Goal: Task Accomplishment & Management: Manage account settings

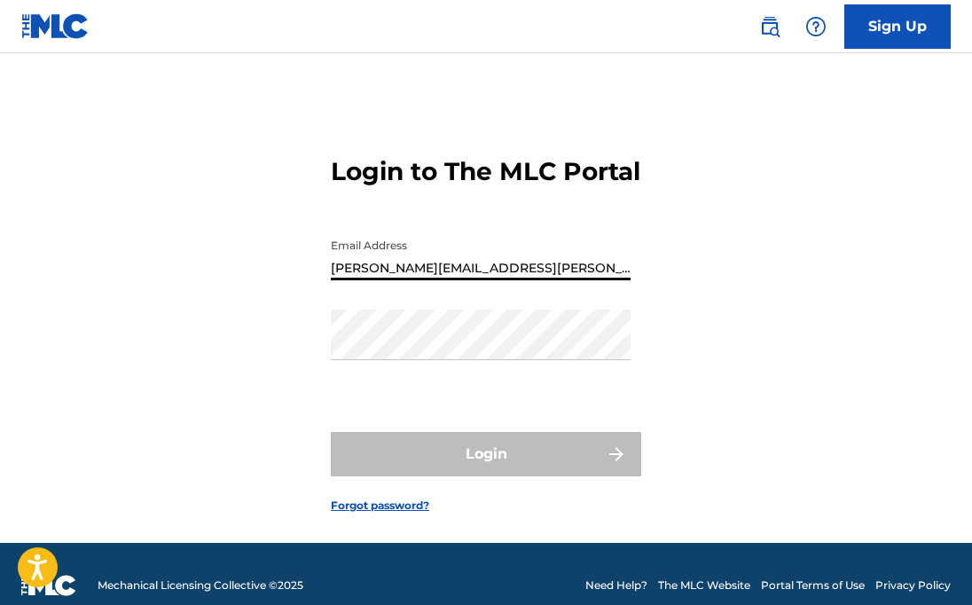
drag, startPoint x: 504, startPoint y: 296, endPoint x: 325, endPoint y: 301, distance: 179.1
click at [325, 301] on div "Login to The MLC Portal Email Address [PERSON_NAME][EMAIL_ADDRESS][PERSON_NAME]…" at bounding box center [486, 320] width 972 height 445
type input "[EMAIL_ADDRESS][DOMAIN_NAME]"
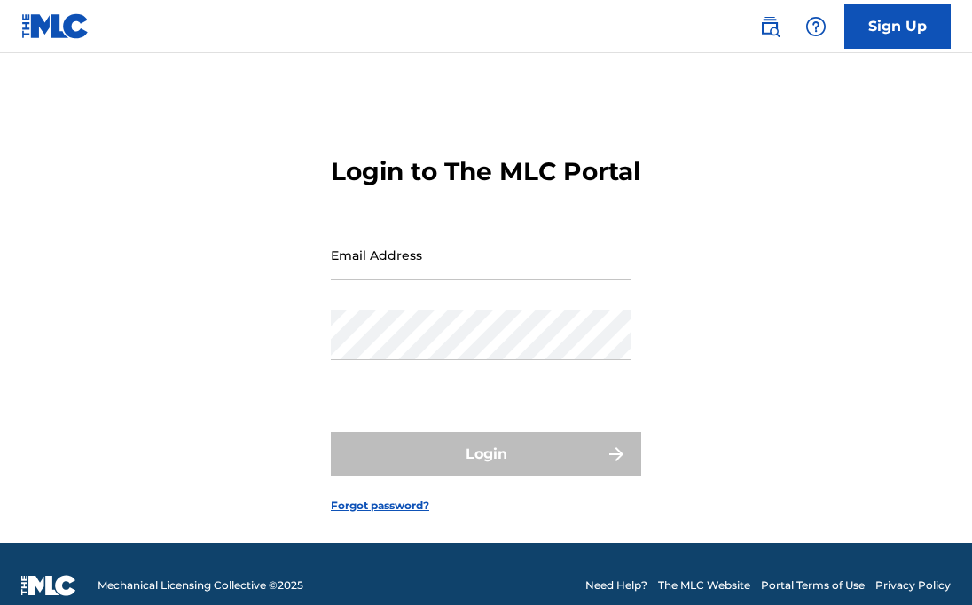
click at [336, 280] on input "Email Address" at bounding box center [481, 255] width 300 height 51
type input "[PERSON_NAME][EMAIL_ADDRESS][PERSON_NAME][DOMAIN_NAME]"
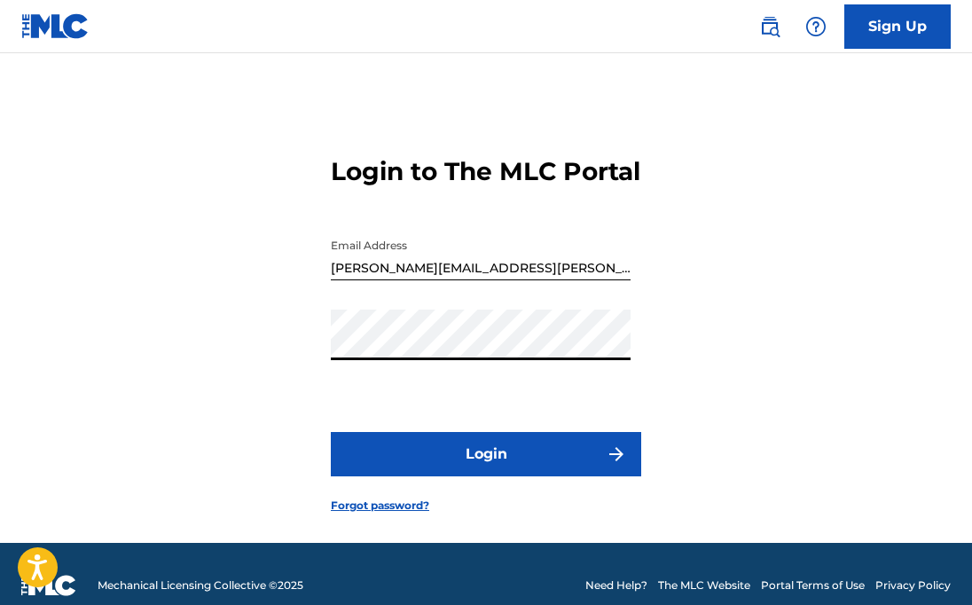
click at [446, 476] on button "Login" at bounding box center [486, 454] width 310 height 44
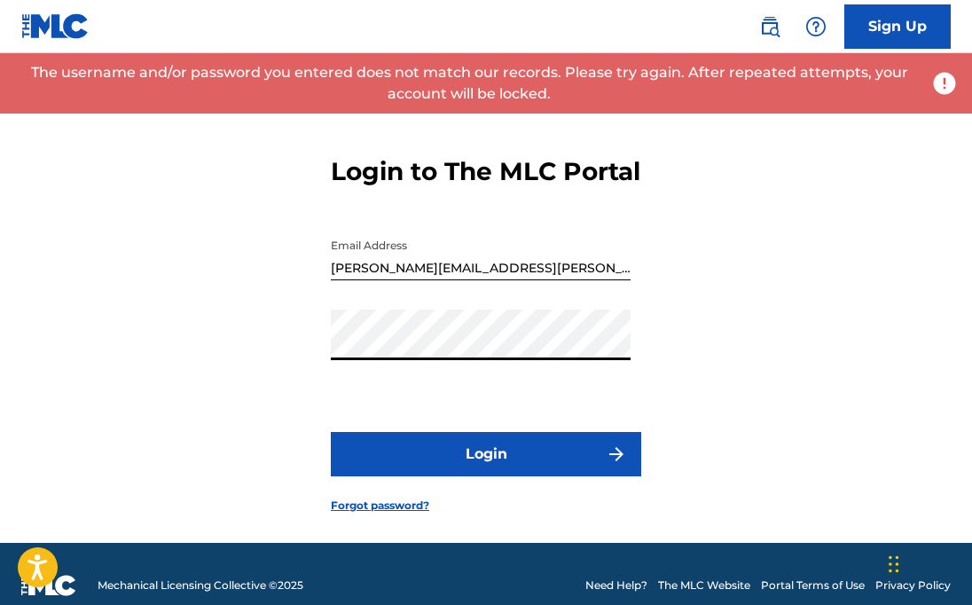
click at [308, 369] on div "Login to The MLC Portal Email Address [PERSON_NAME][EMAIL_ADDRESS][PERSON_NAME]…" at bounding box center [486, 320] width 972 height 445
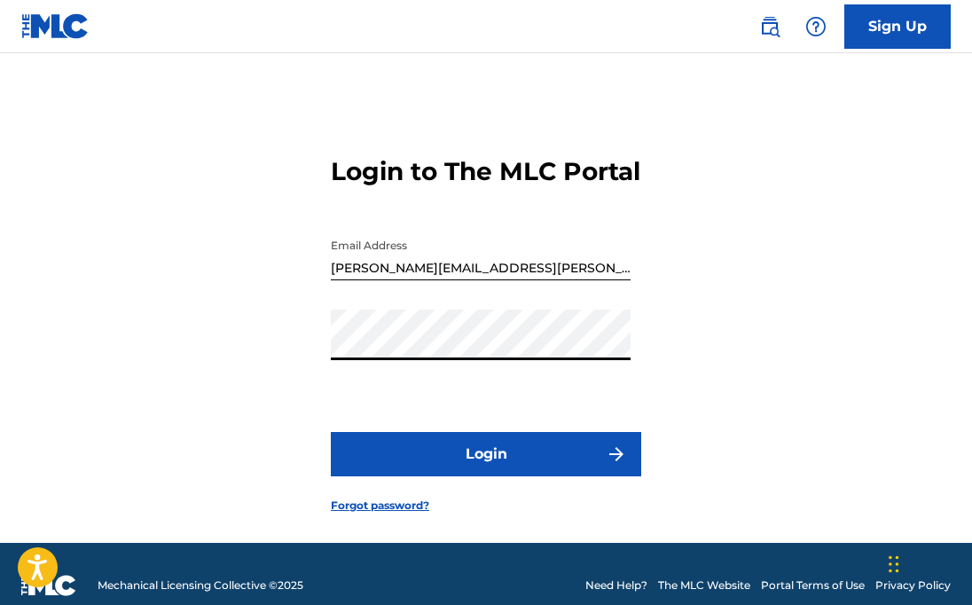
click at [444, 476] on button "Login" at bounding box center [486, 454] width 310 height 44
click at [304, 366] on div "Login to The MLC Portal Email Address [PERSON_NAME][EMAIL_ADDRESS][PERSON_NAME]…" at bounding box center [486, 320] width 972 height 445
click at [450, 476] on button "Login" at bounding box center [486, 454] width 310 height 44
